Goal: Find specific page/section: Find specific page/section

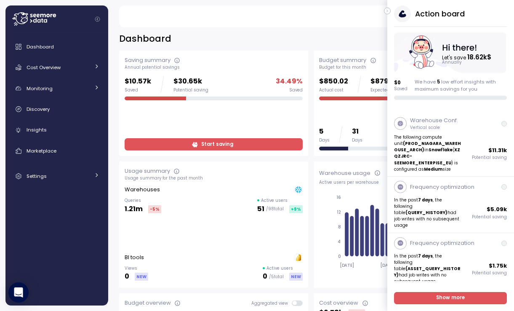
click at [386, 9] on icon "button" at bounding box center [388, 11] width 4 height 10
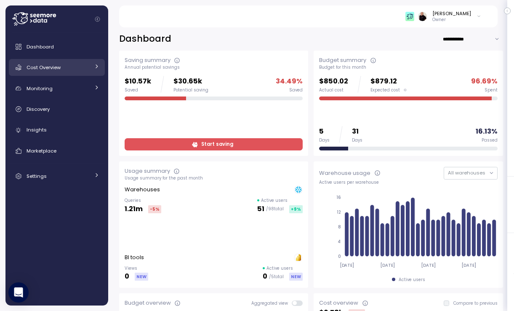
click at [50, 69] on span "Cost Overview" at bounding box center [44, 67] width 34 height 7
